Goal: Task Accomplishment & Management: Manage account settings

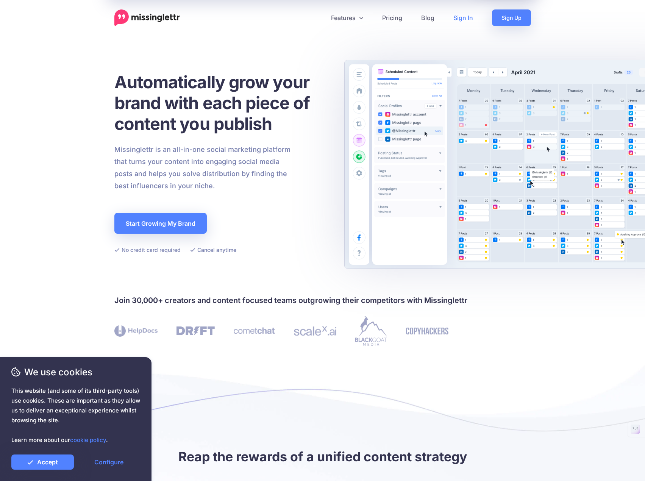
click at [465, 19] on link "Sign In" at bounding box center [463, 17] width 39 height 17
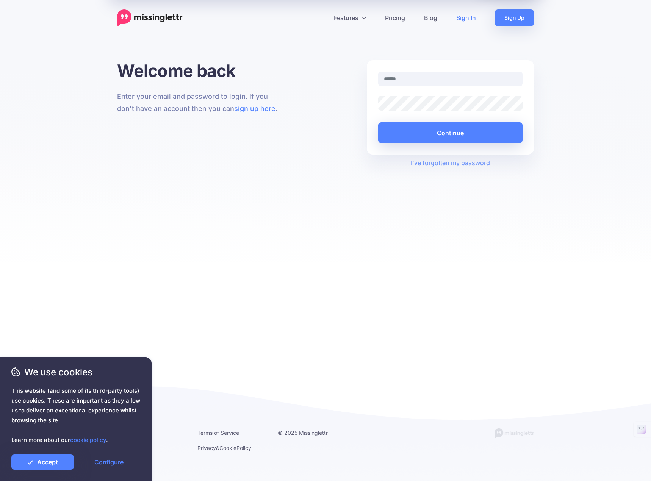
click at [413, 79] on input "text" at bounding box center [450, 79] width 144 height 15
type input "**********"
click at [436, 135] on button "Continue" at bounding box center [450, 132] width 144 height 21
